Goal: Information Seeking & Learning: Learn about a topic

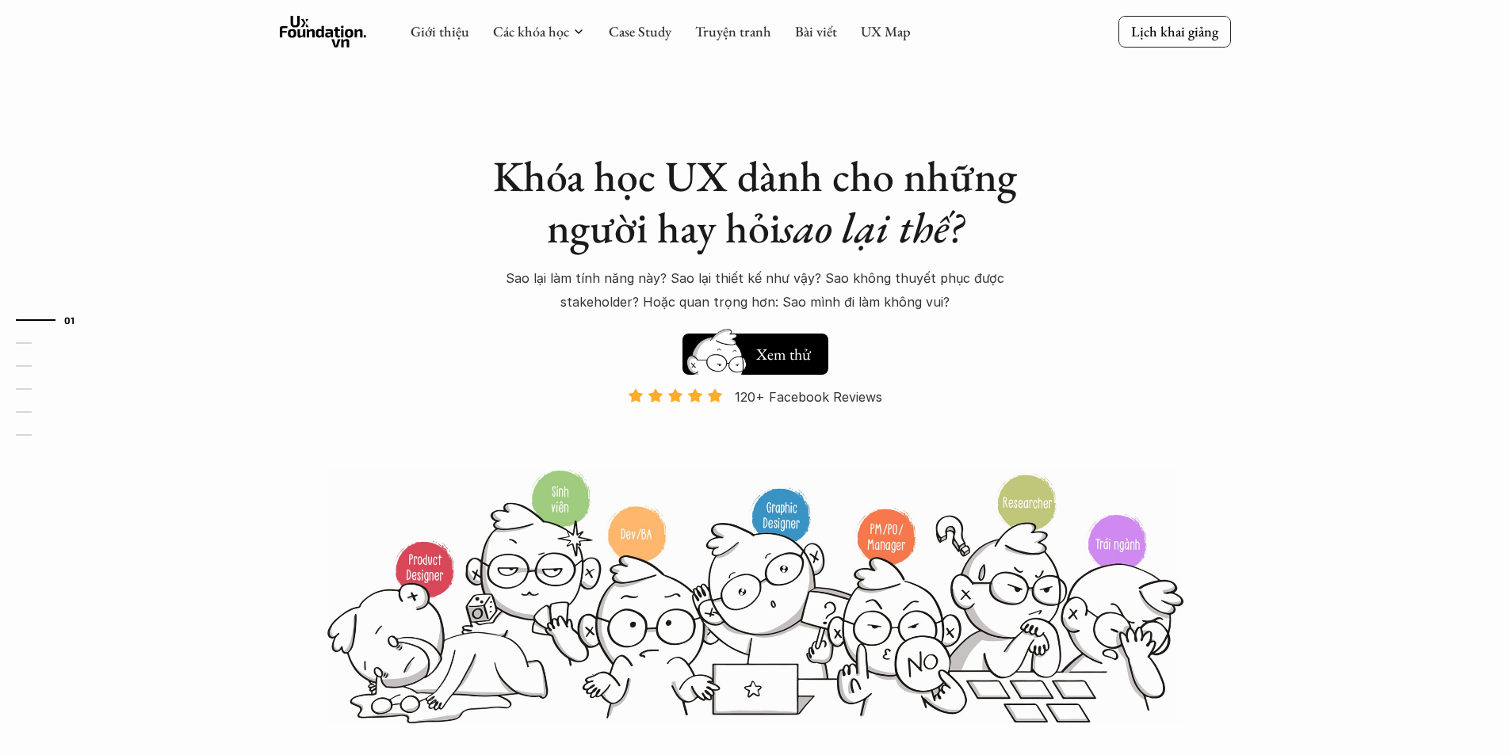
click at [736, 359] on img at bounding box center [716, 365] width 85 height 72
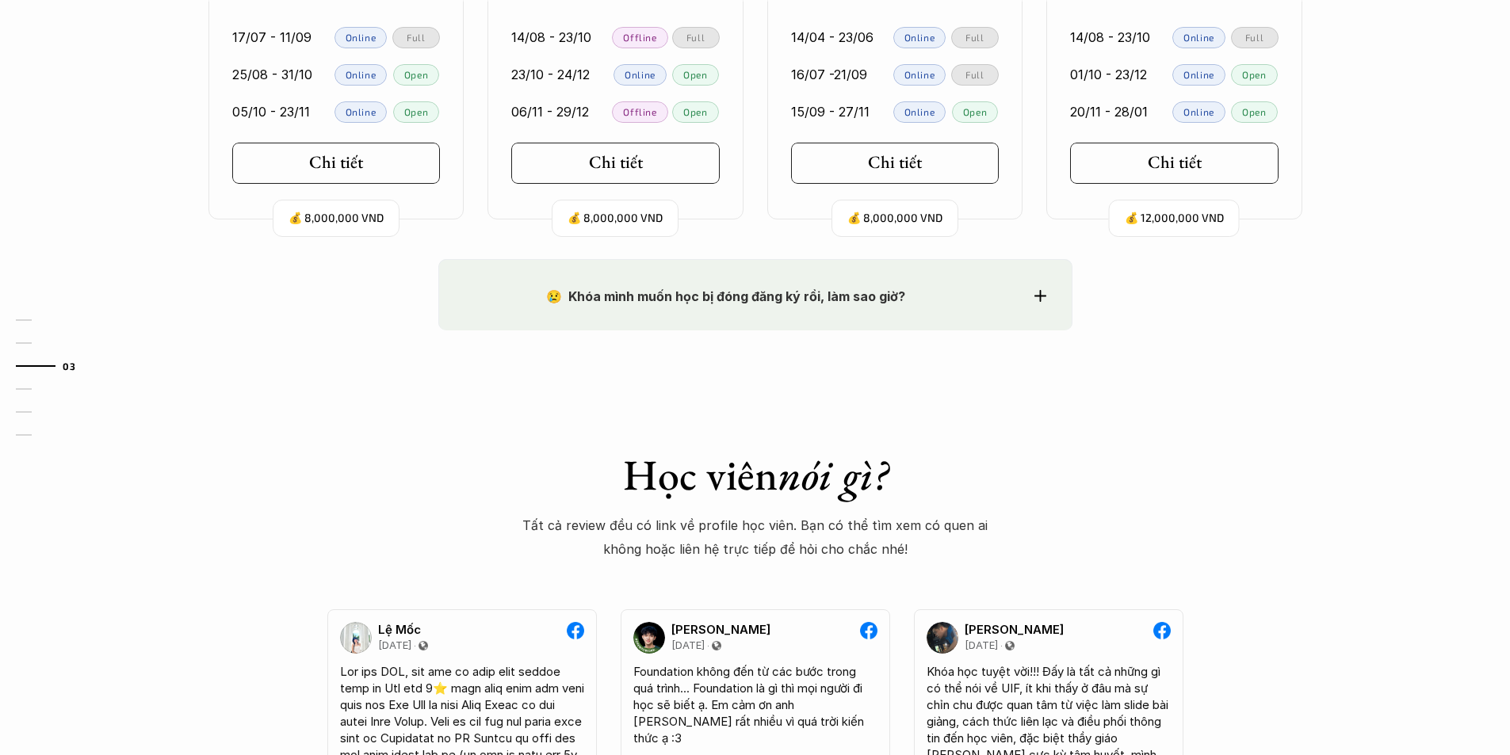
scroll to position [1836, 0]
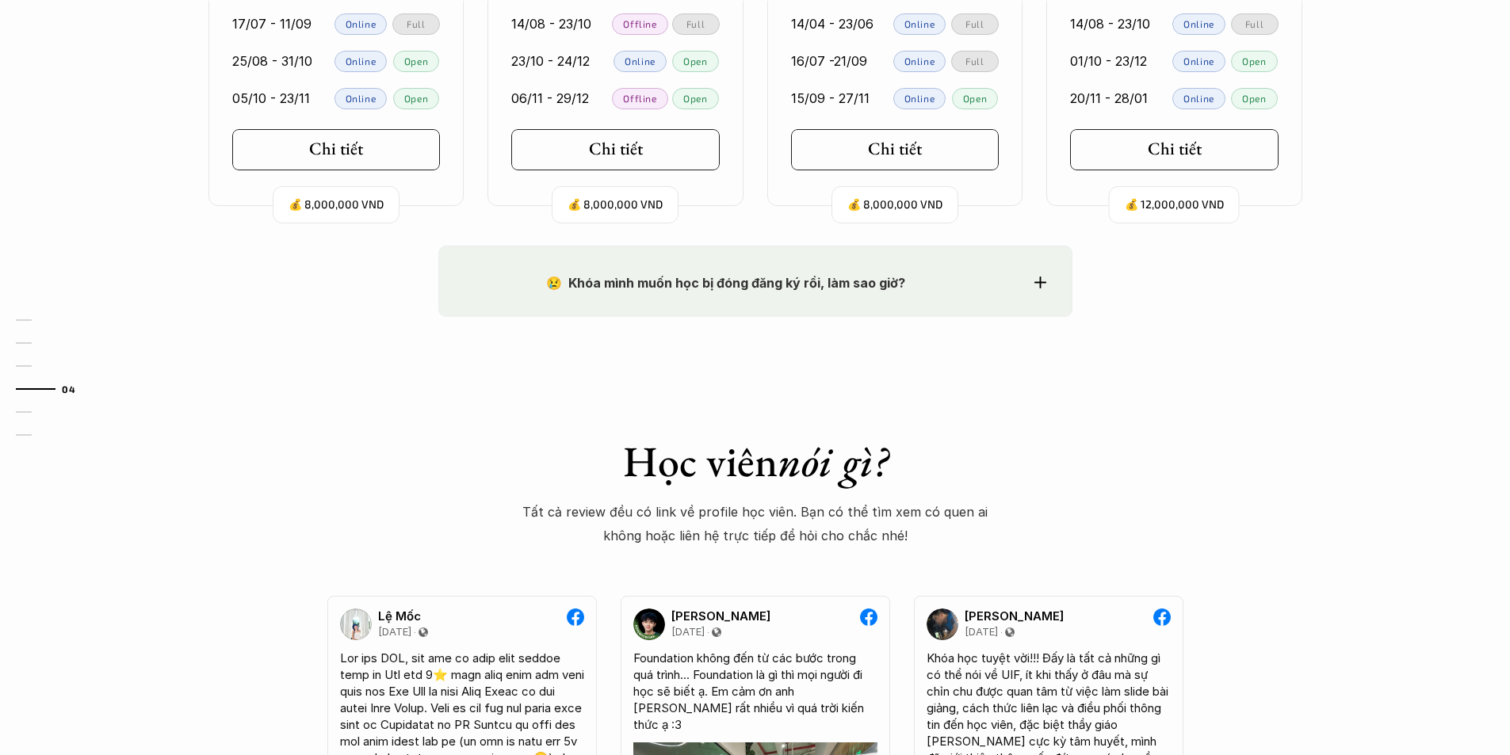
click at [809, 285] on strong "😢 Khóa mình muốn học bị đóng đăng ký rồi, làm sao giờ?" at bounding box center [725, 283] width 359 height 16
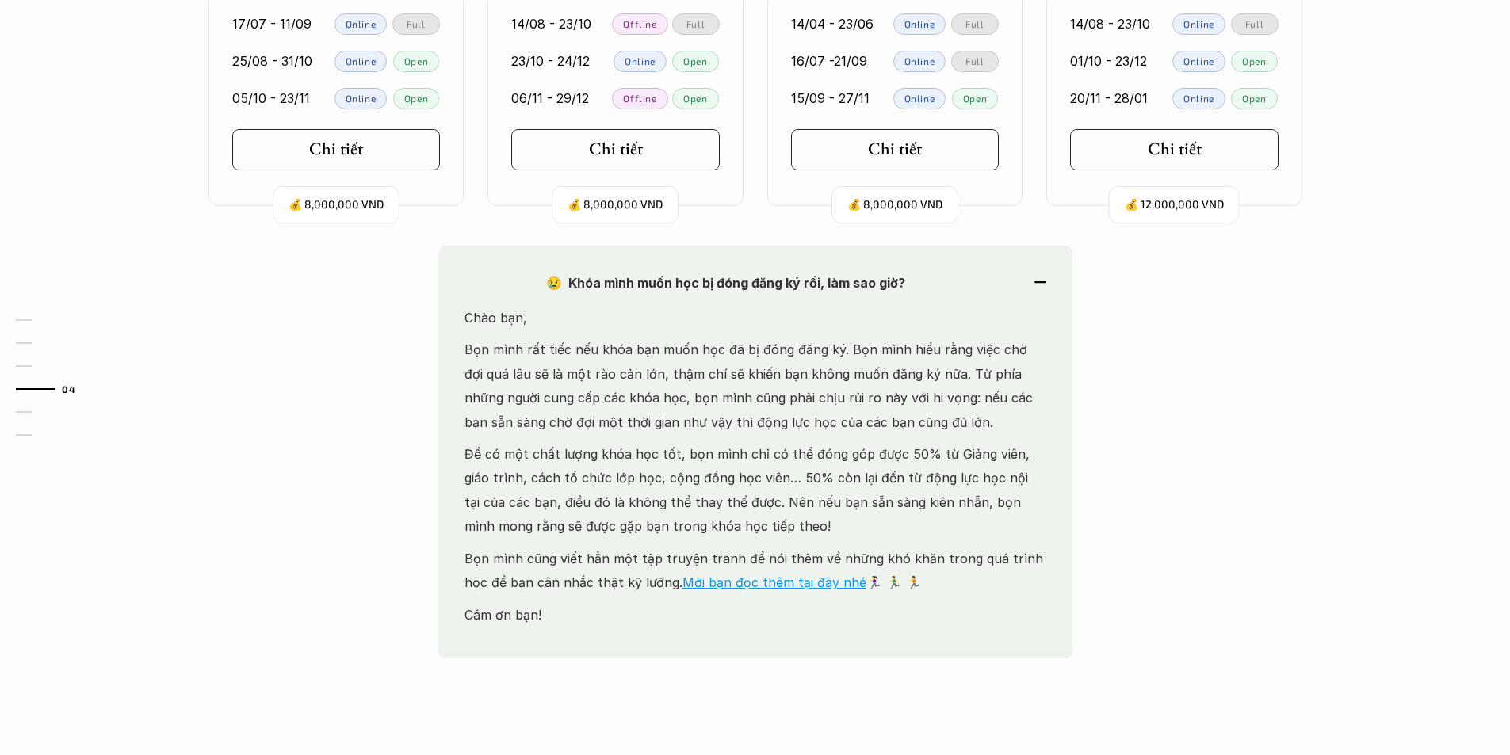
click at [809, 285] on strong "😢 Khóa mình muốn học bị đóng đăng ký rồi, làm sao giờ?" at bounding box center [725, 283] width 359 height 16
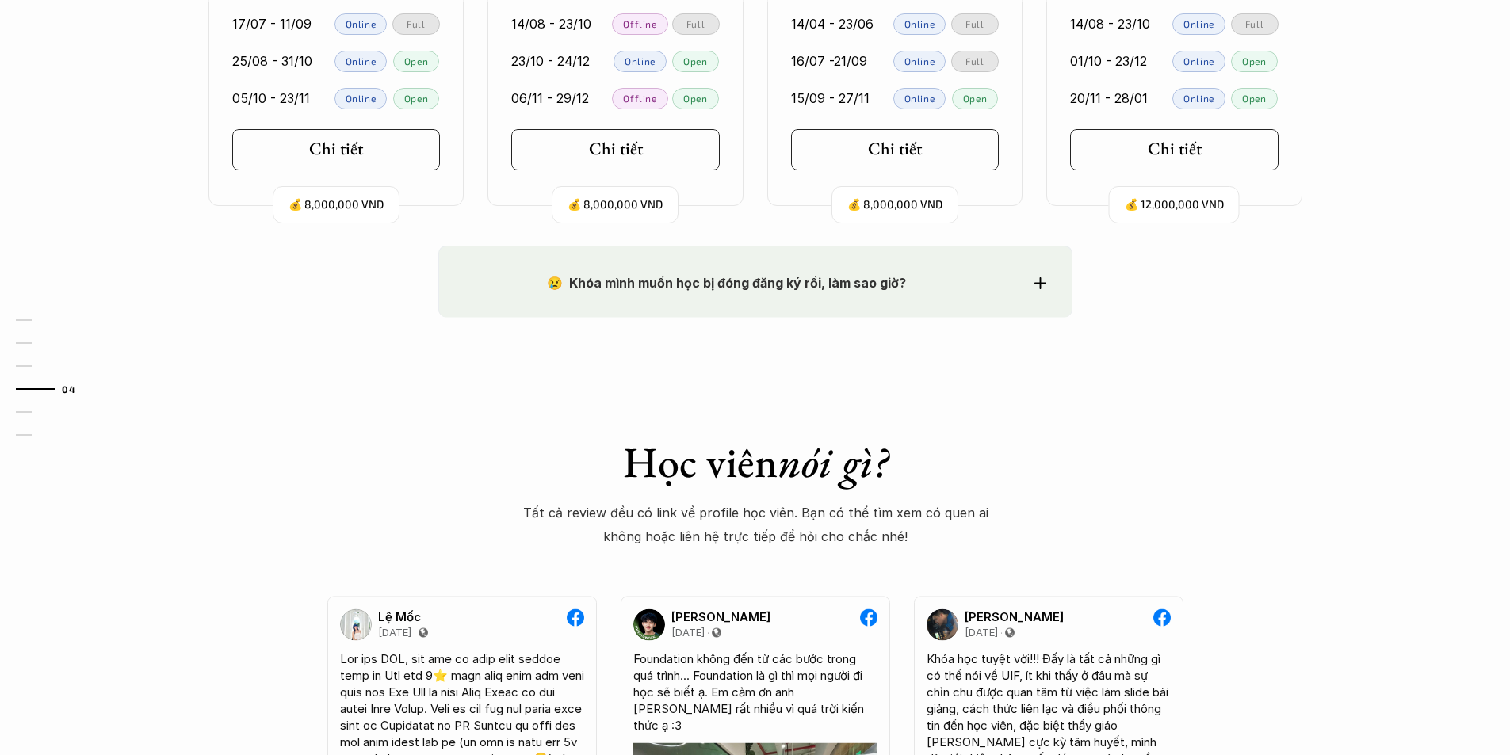
click at [809, 285] on strong "😢 Khóa mình muốn học bị đóng đăng ký rồi, làm sao giờ?" at bounding box center [725, 283] width 359 height 16
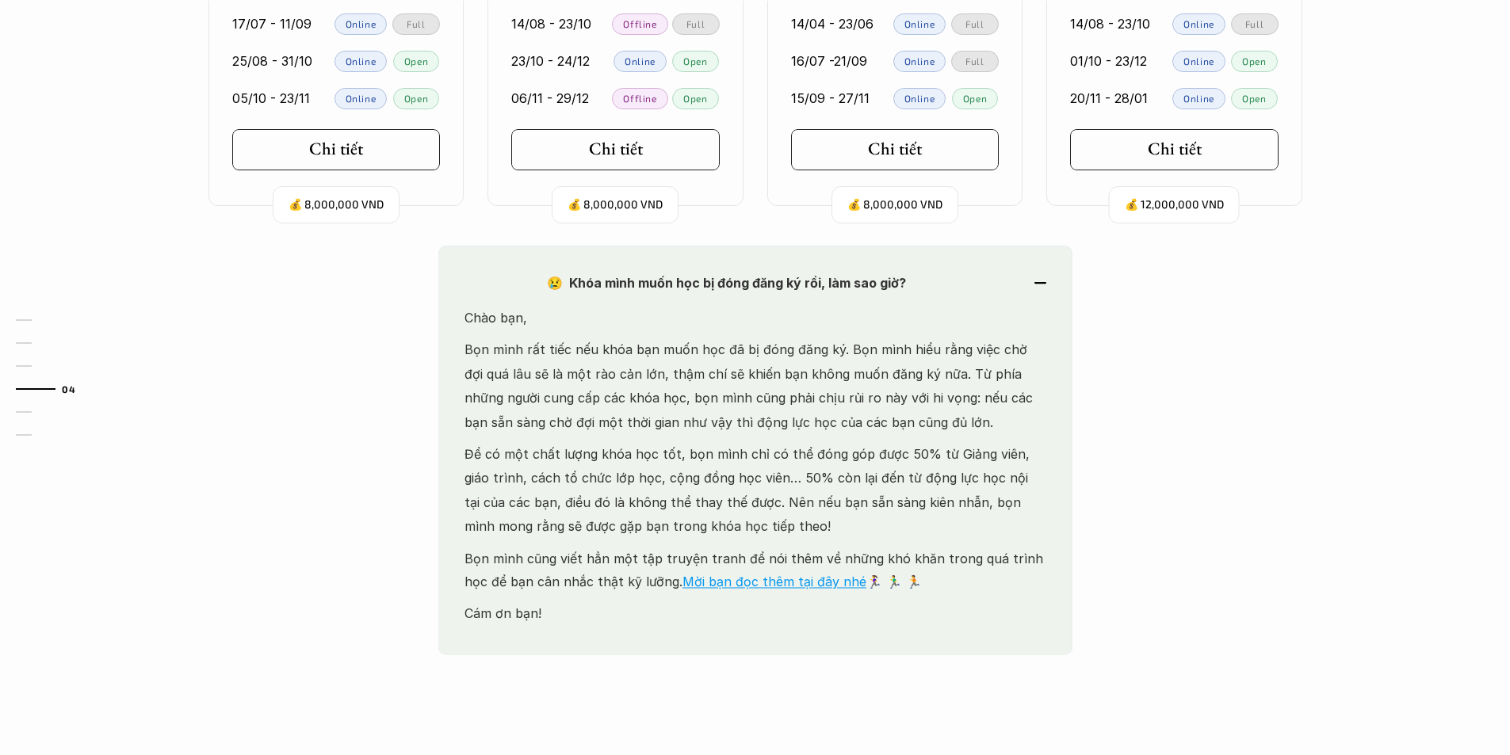
click at [809, 285] on strong "😢 Khóa mình muốn học bị đóng đăng ký rồi, làm sao giờ?" at bounding box center [725, 283] width 359 height 16
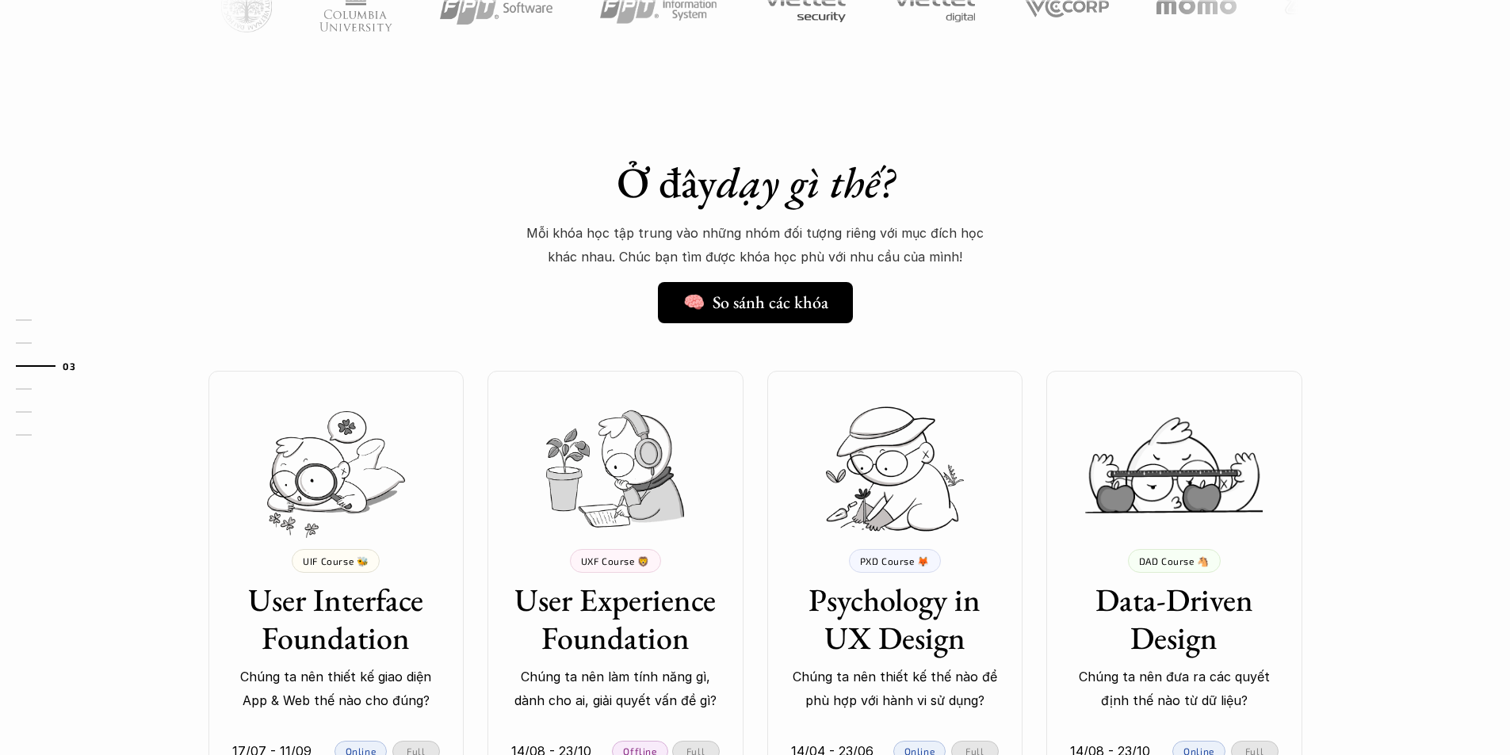
scroll to position [1109, 0]
click at [801, 314] on link "🧠 So sánh các khóa" at bounding box center [756, 301] width 210 height 41
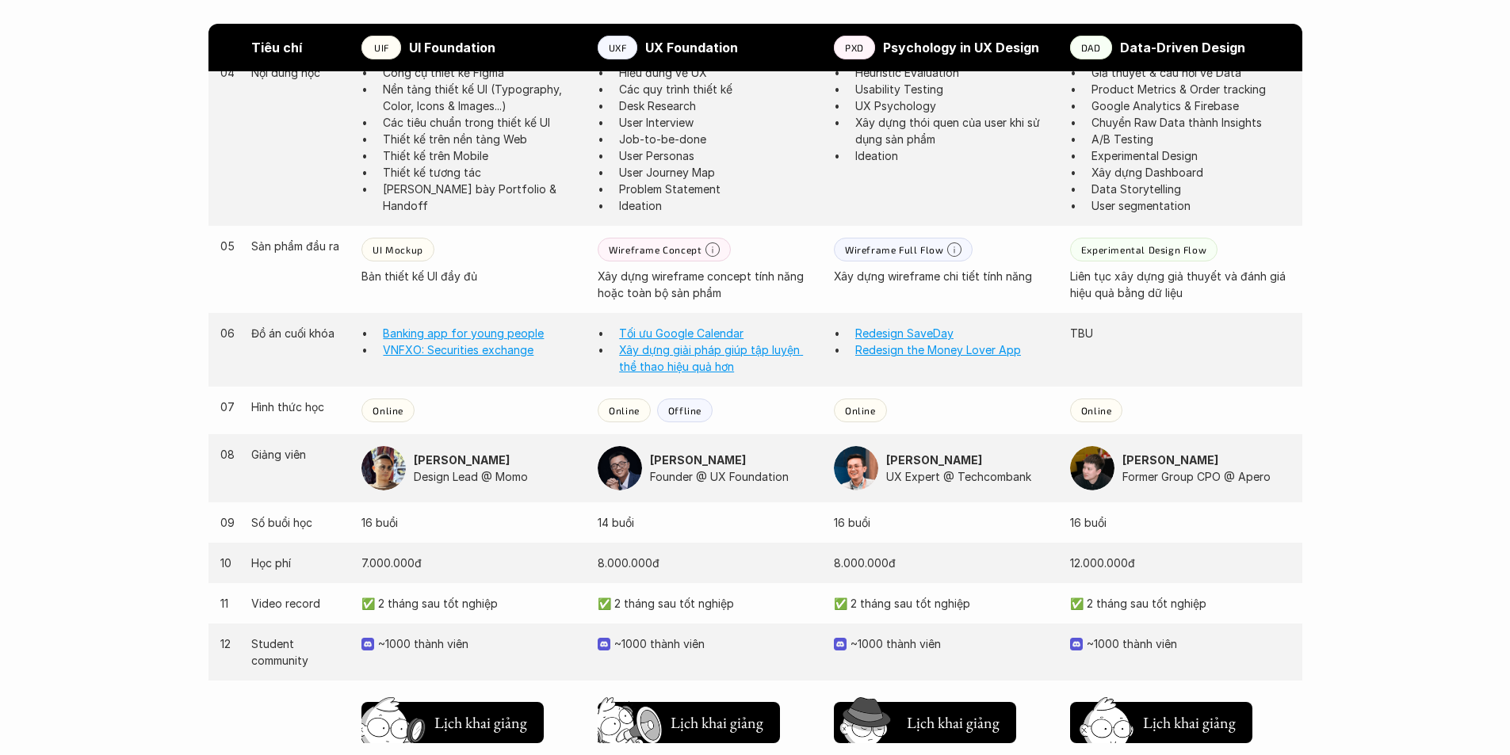
scroll to position [1268, 0]
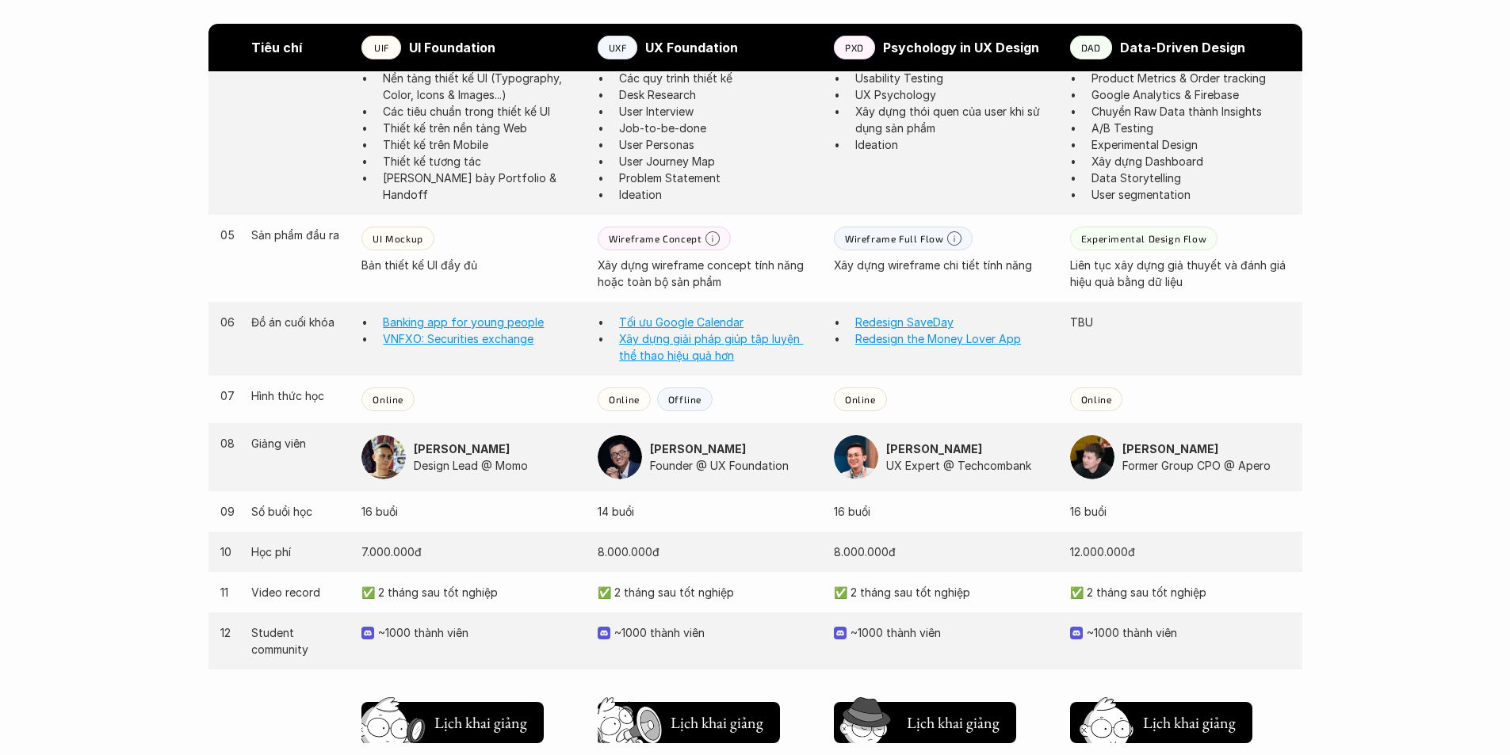
click at [655, 347] on p "Xây dựng giải pháp giúp tập luyện thể thao hiệu quả hơn" at bounding box center [718, 346] width 199 height 33
click at [662, 355] on link "Xây dựng giải pháp giúp tập luyện thể thao hiệu quả hơn" at bounding box center [711, 347] width 184 height 30
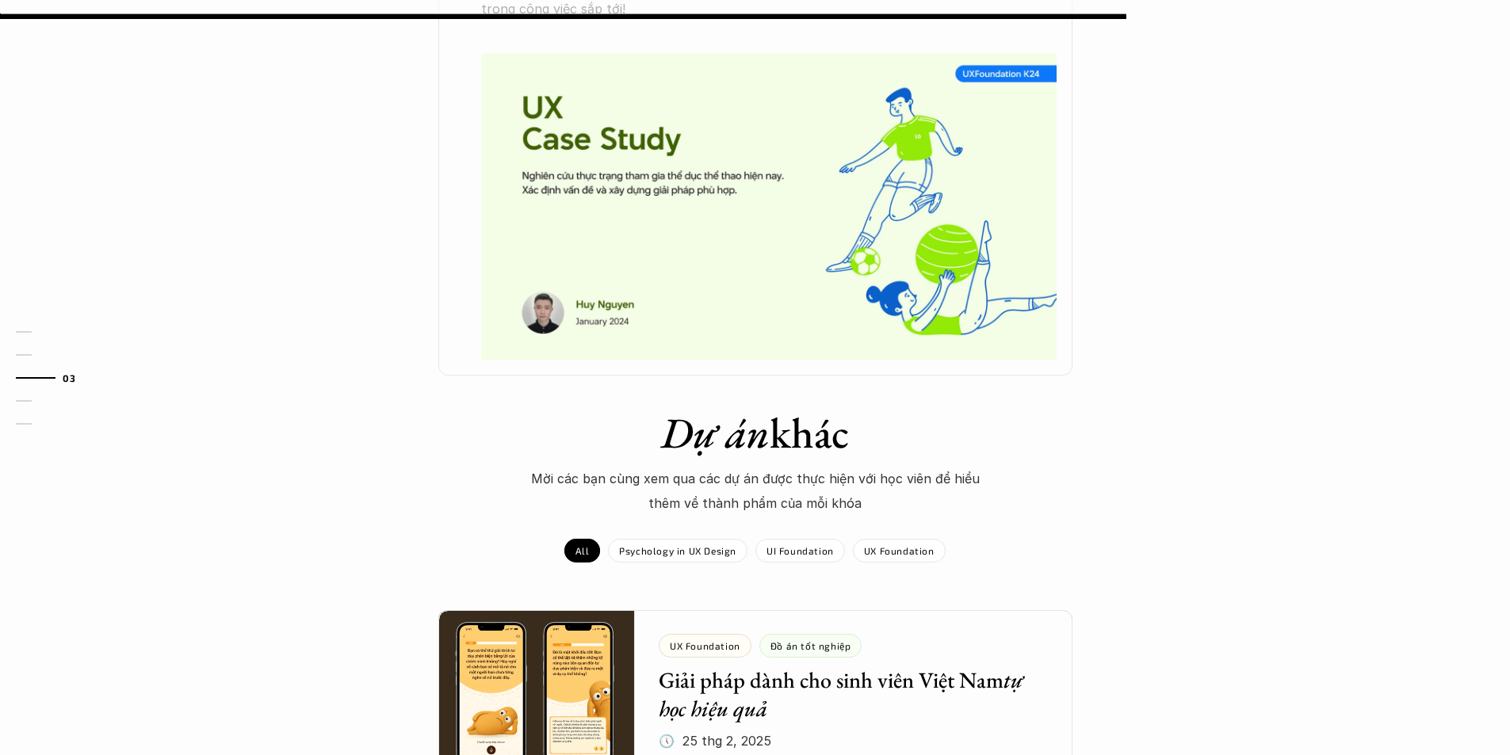
scroll to position [1109, 0]
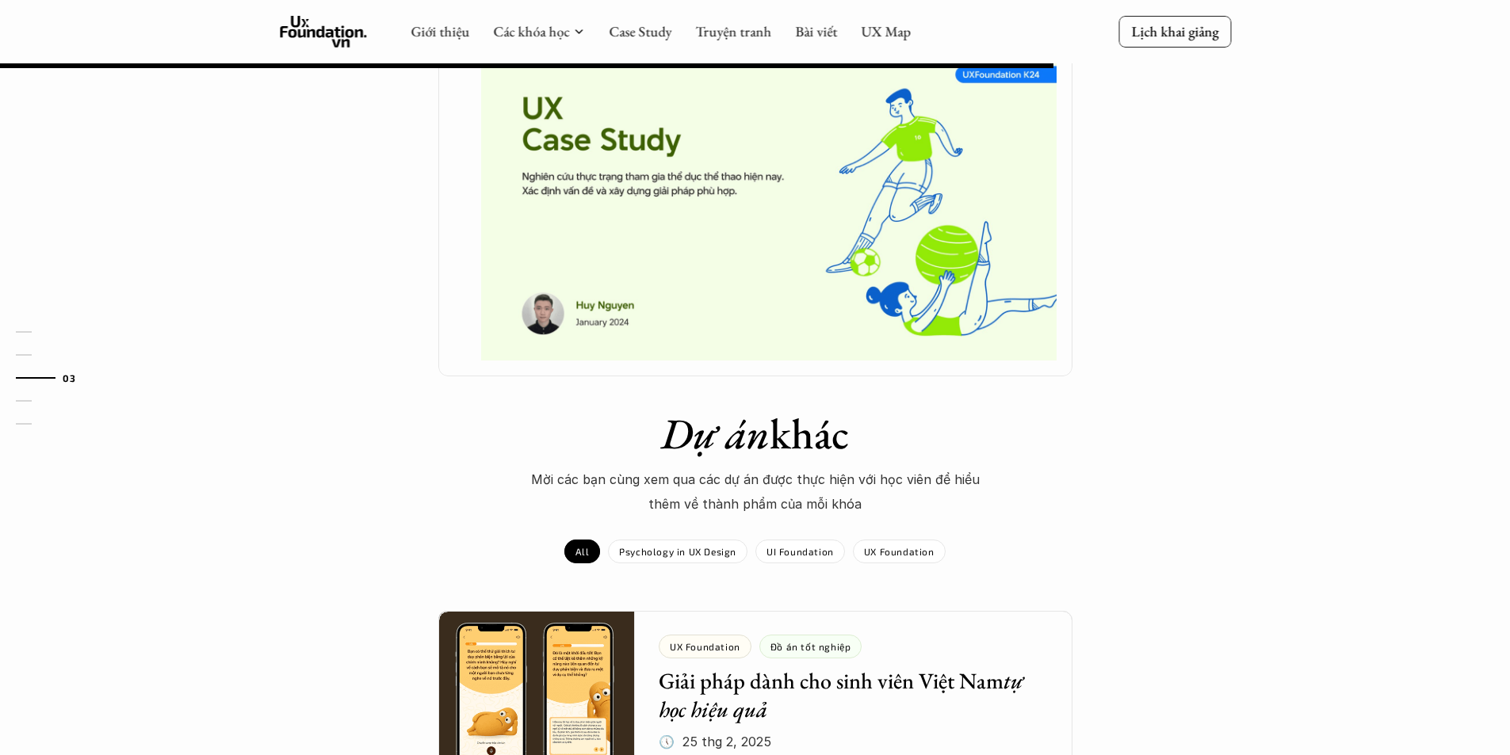
click at [681, 315] on img at bounding box center [768, 207] width 575 height 307
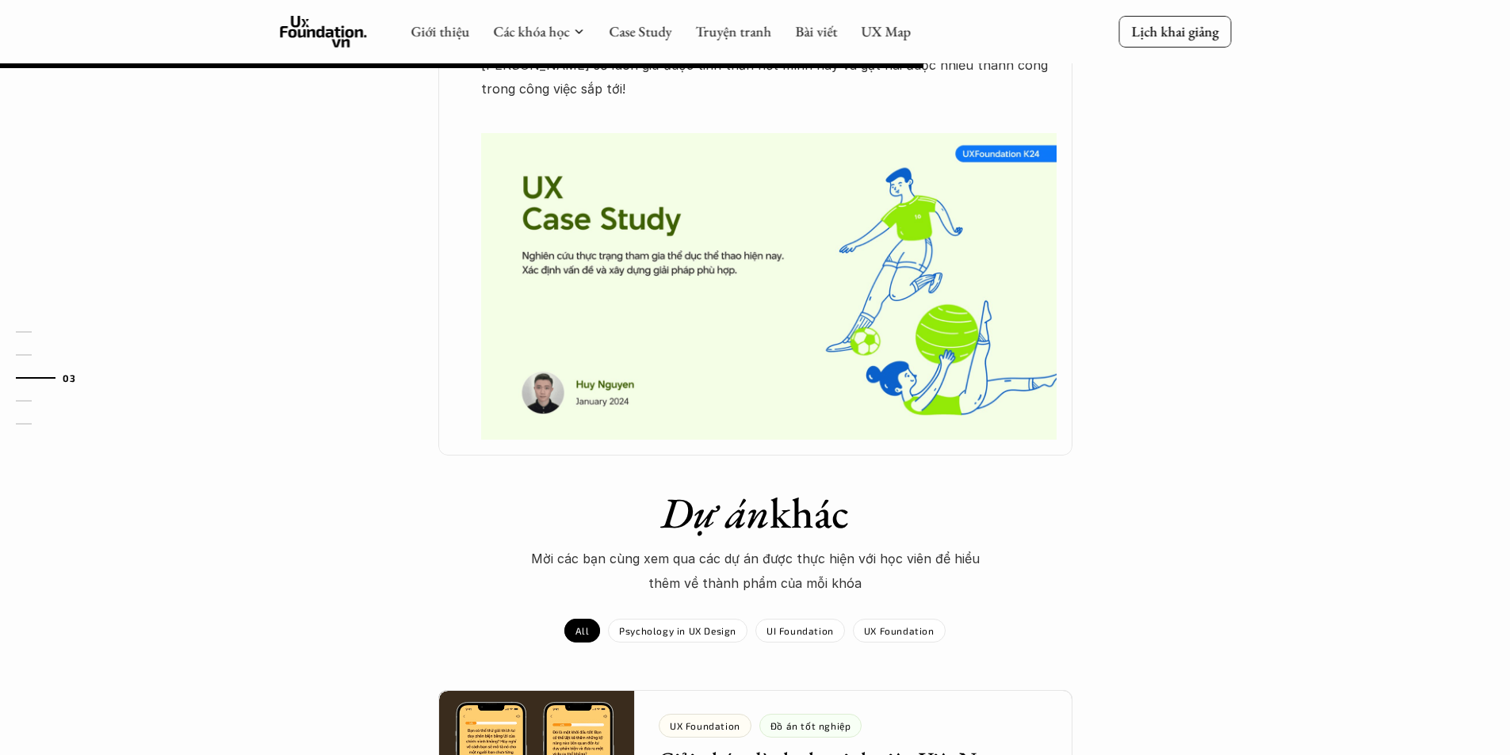
scroll to position [792, 0]
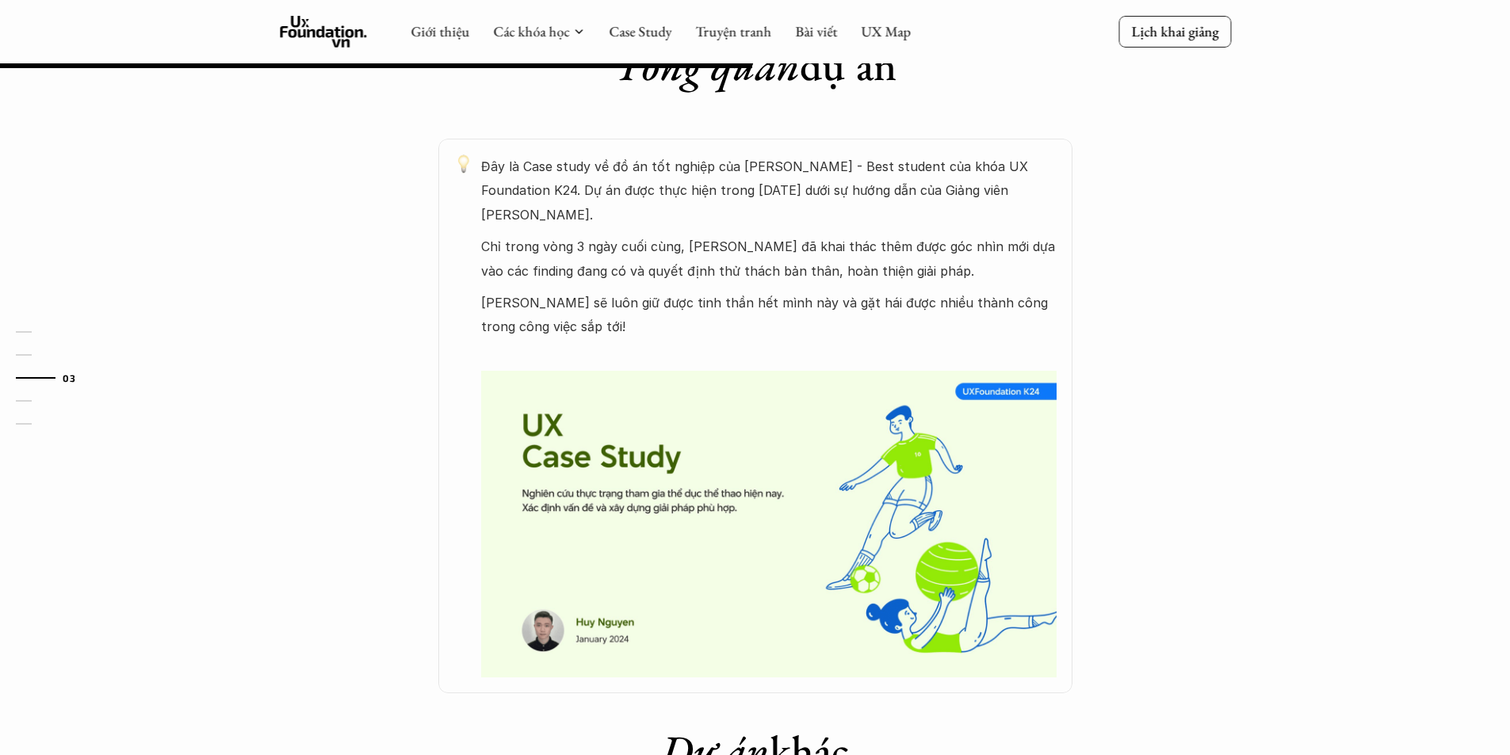
click at [975, 393] on img at bounding box center [768, 524] width 575 height 307
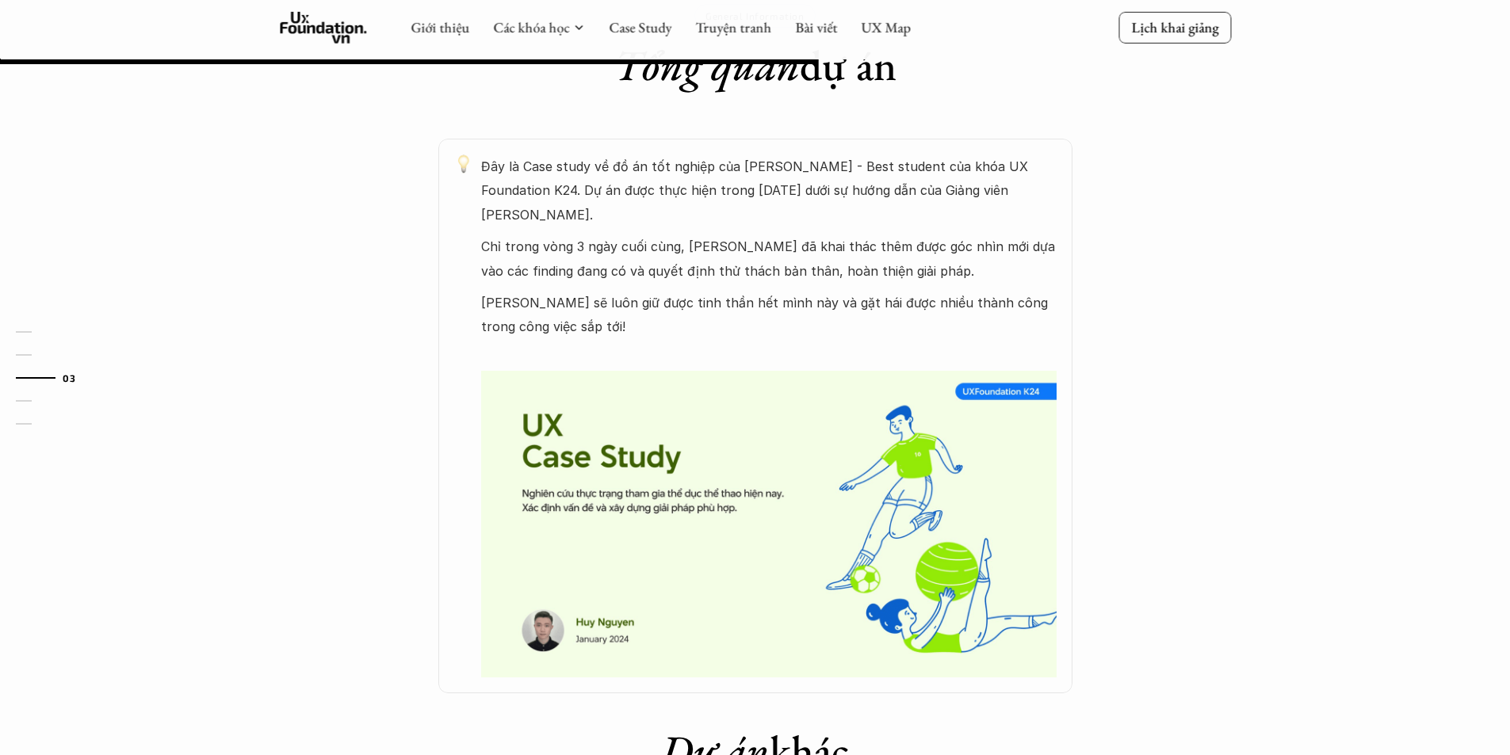
scroll to position [1109, 0]
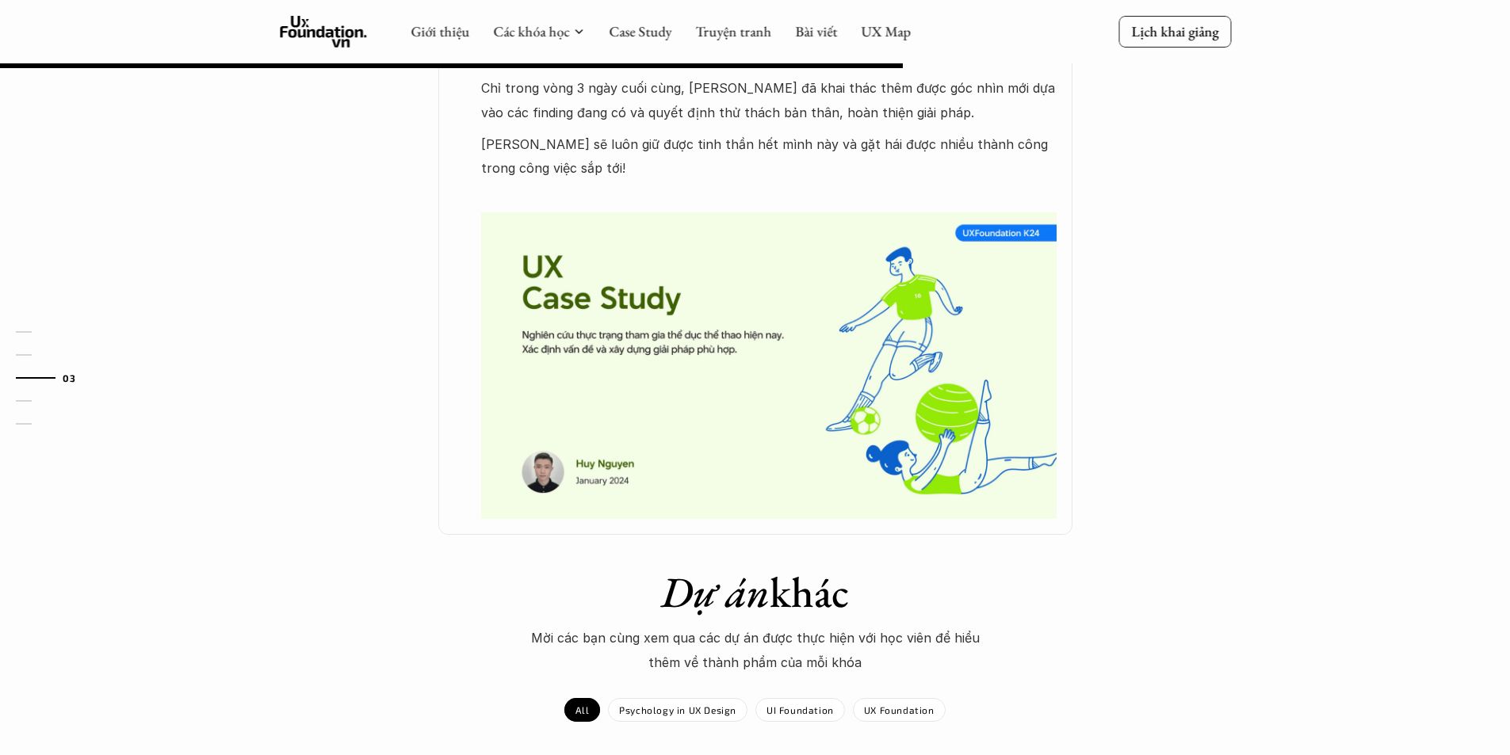
click at [1005, 293] on img at bounding box center [768, 365] width 575 height 307
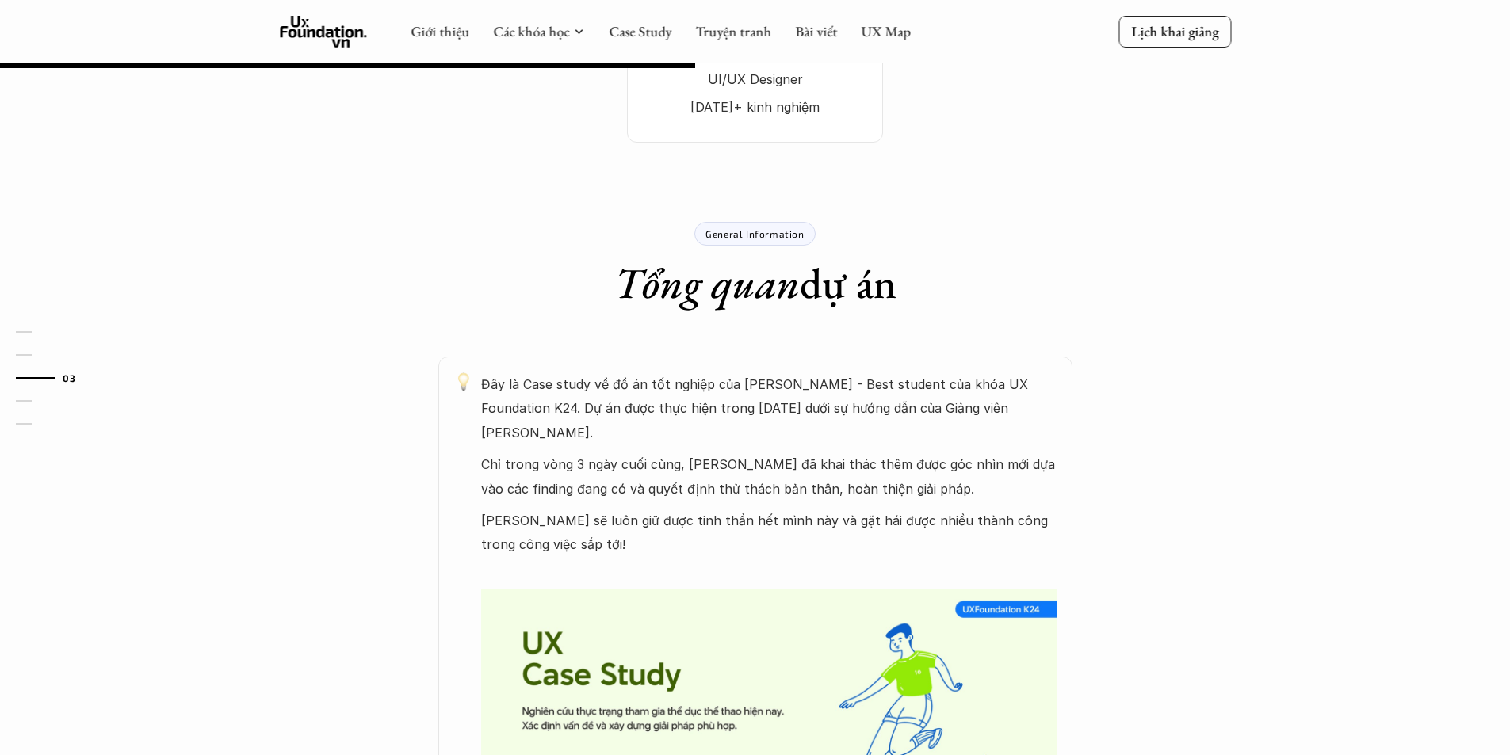
scroll to position [555, 0]
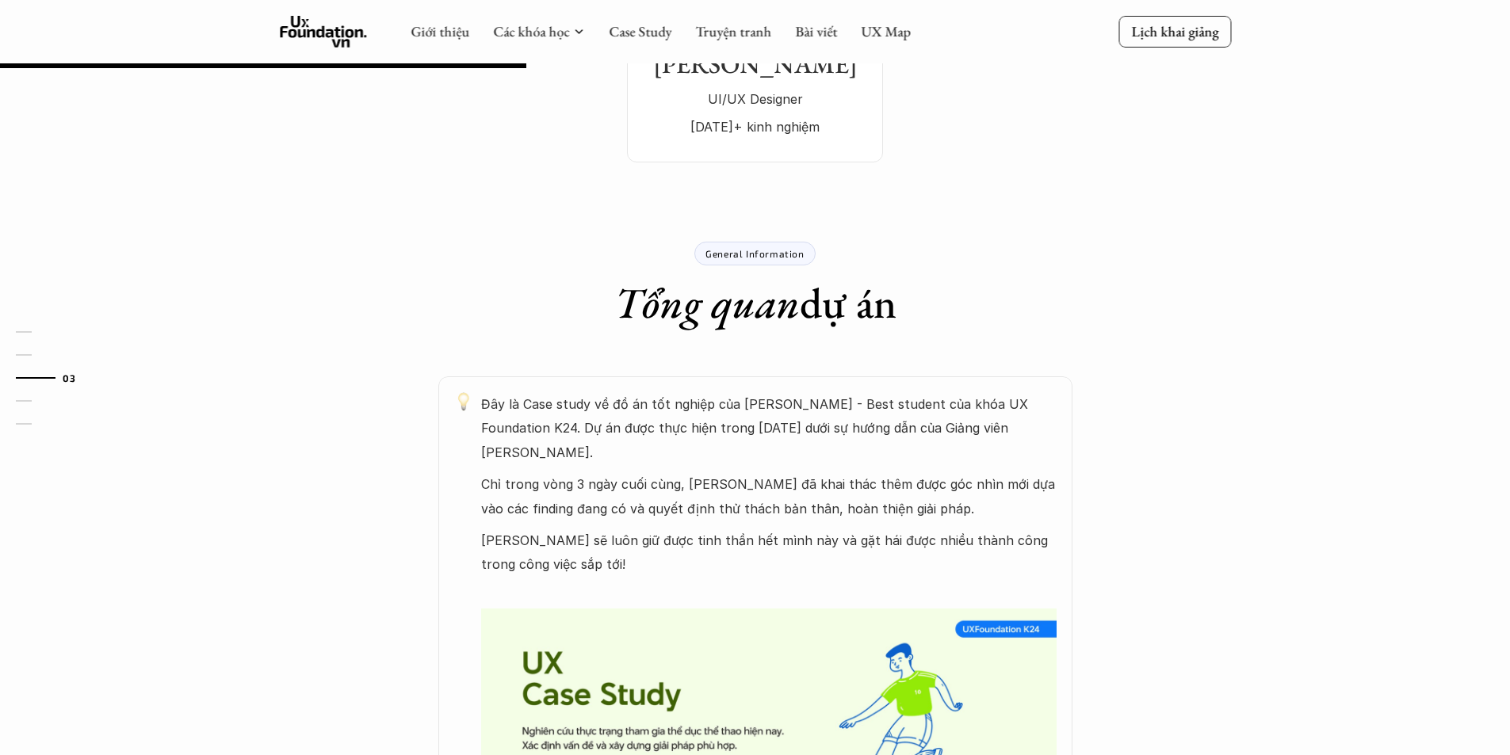
click at [782, 252] on p "General Information" at bounding box center [754, 253] width 98 height 11
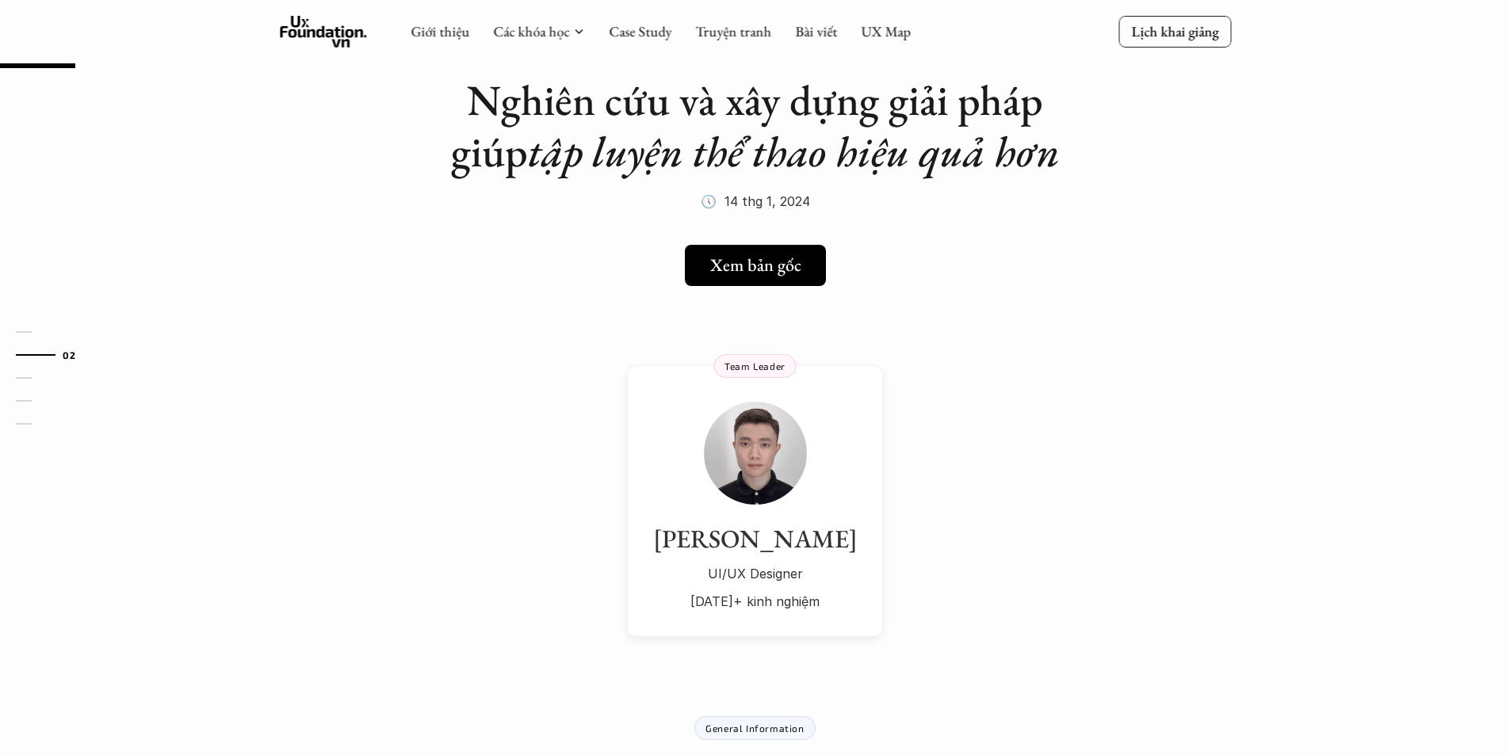
scroll to position [79, 0]
click at [788, 262] on h5 "Xem bản gốc" at bounding box center [749, 266] width 91 height 21
